Goal: Leave review/rating: Leave review/rating

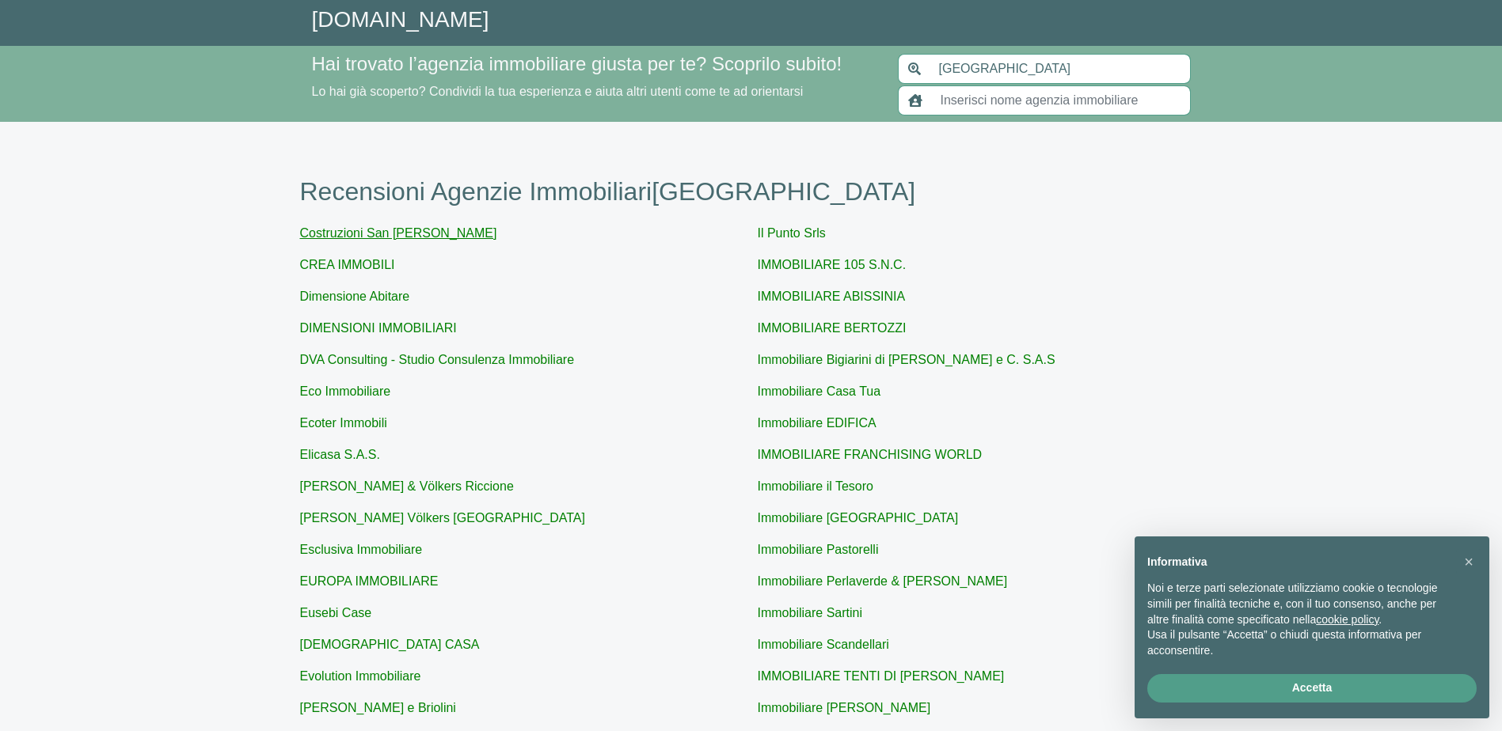
click at [372, 236] on link "Costruzioni San [PERSON_NAME]" at bounding box center [398, 232] width 197 height 13
type input "Costruzioni San [PERSON_NAME]"
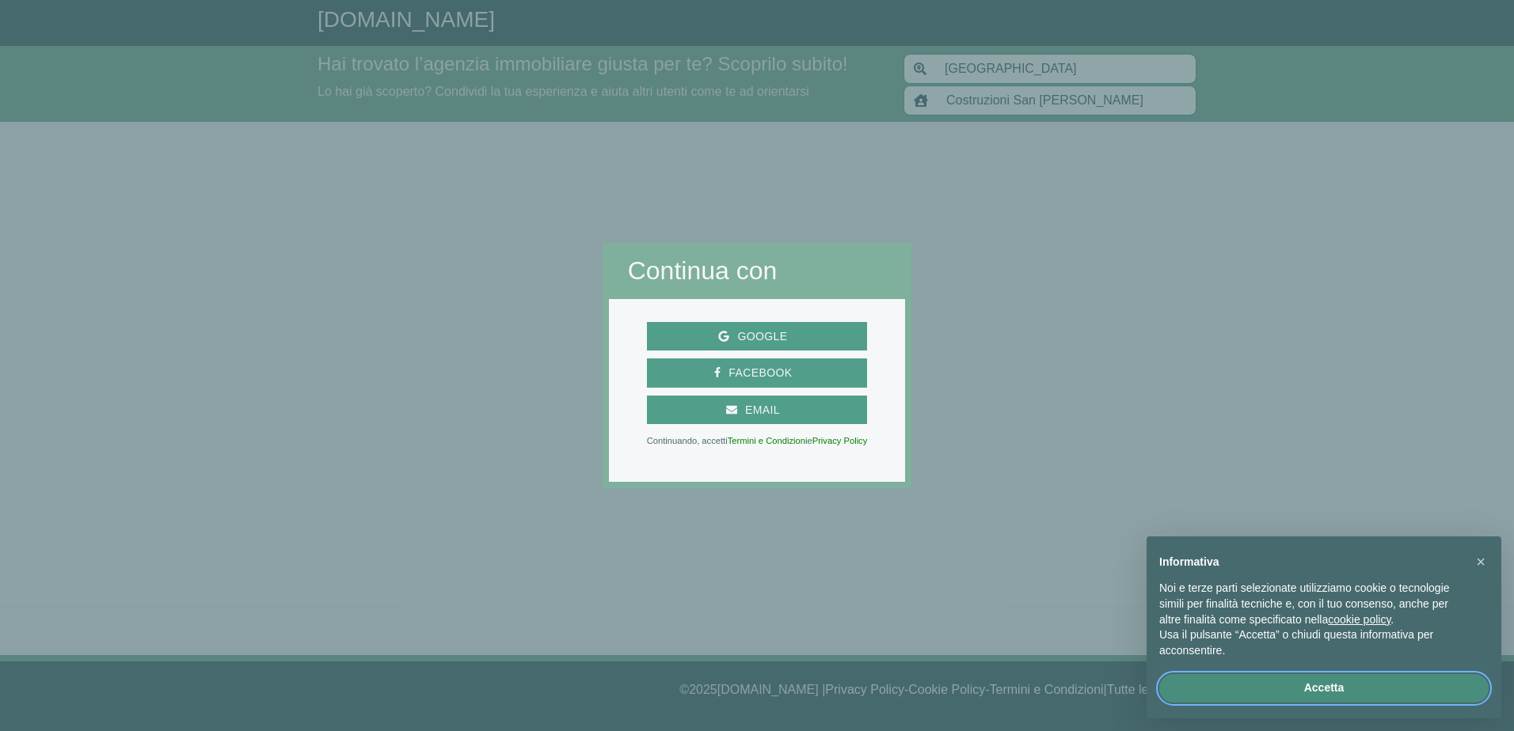
click at [1310, 692] on button "Accetta" at bounding box center [1323, 688] width 329 height 28
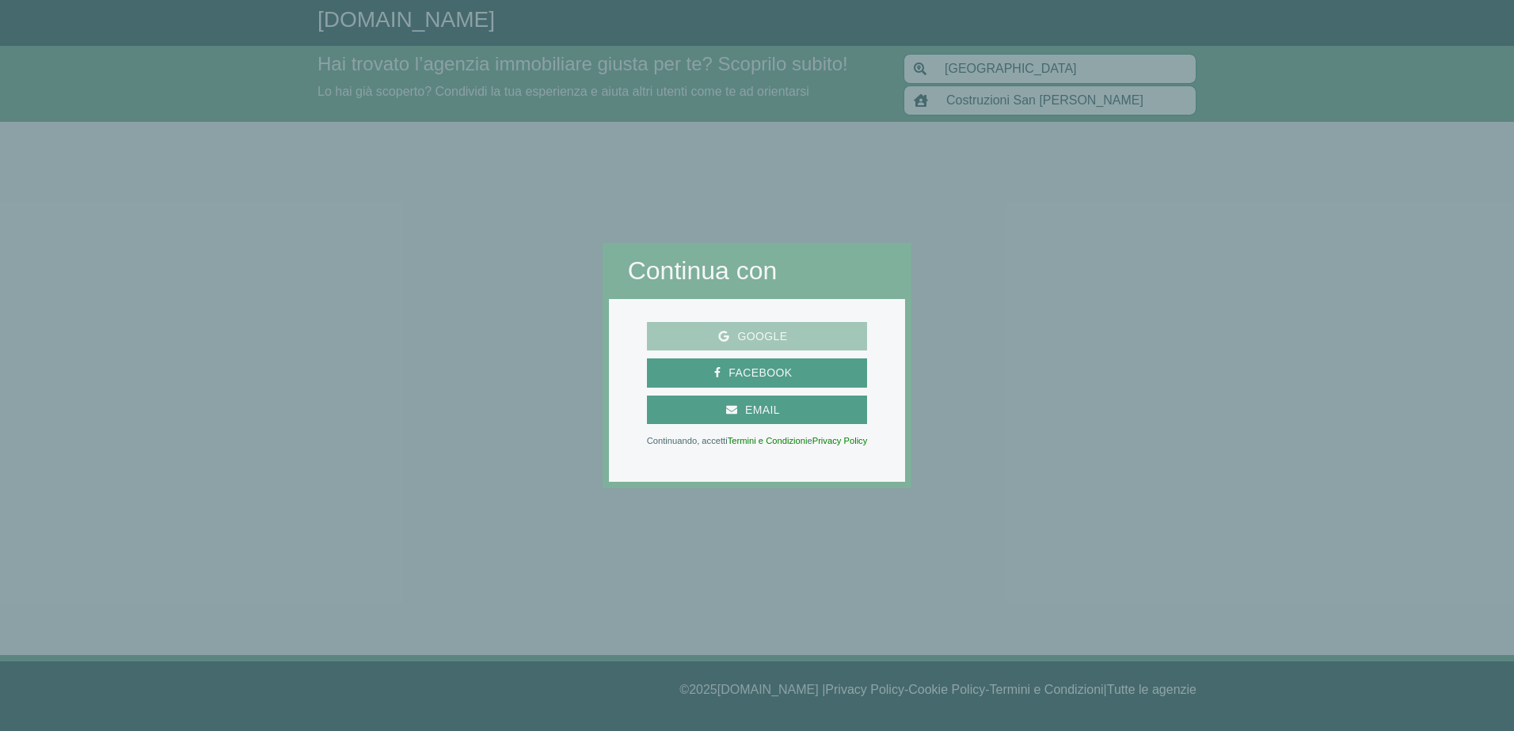
click at [779, 334] on span "Google" at bounding box center [762, 337] width 66 height 20
